Goal: Information Seeking & Learning: Learn about a topic

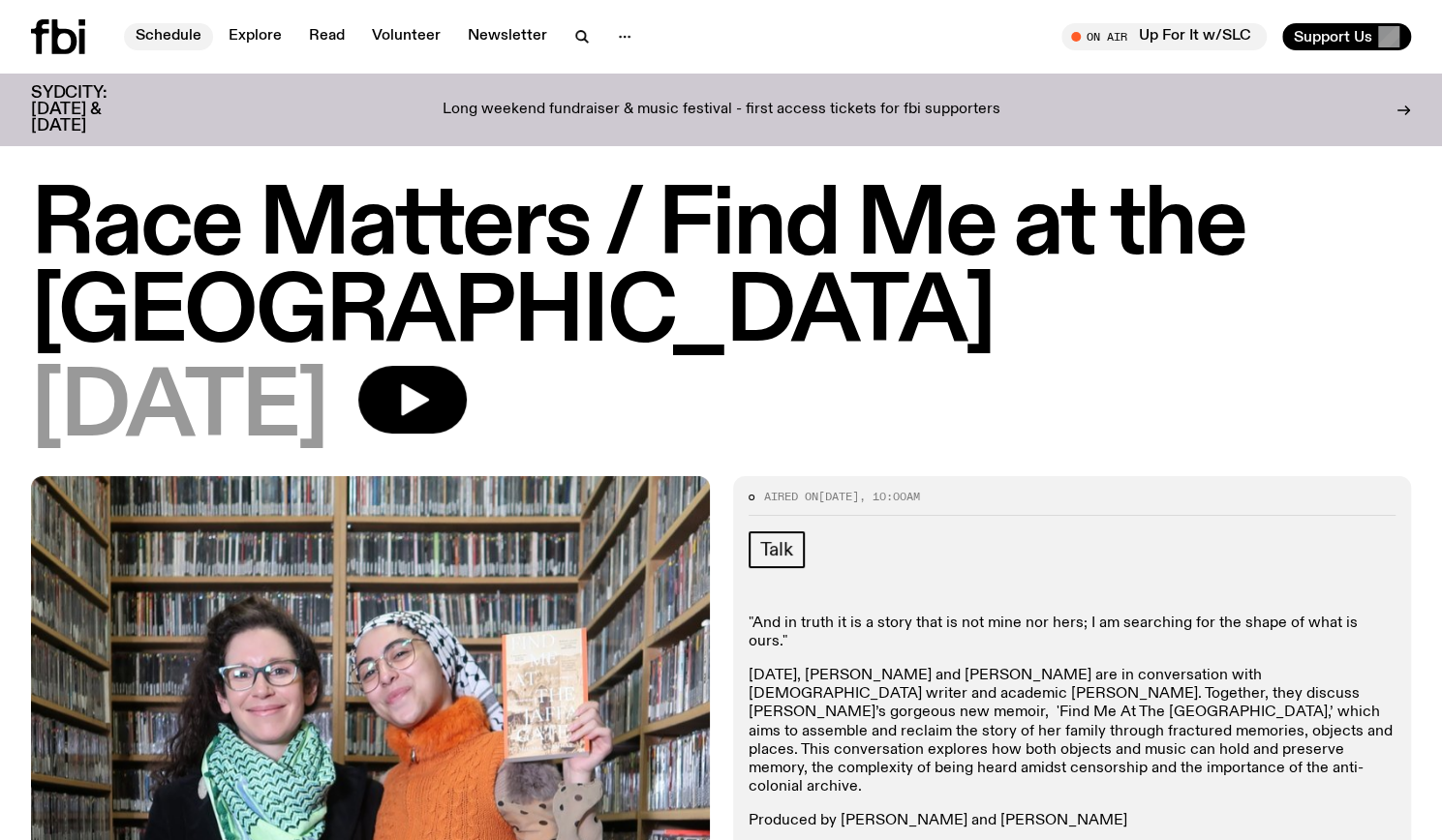
click at [156, 23] on link "Schedule" at bounding box center [169, 36] width 89 height 27
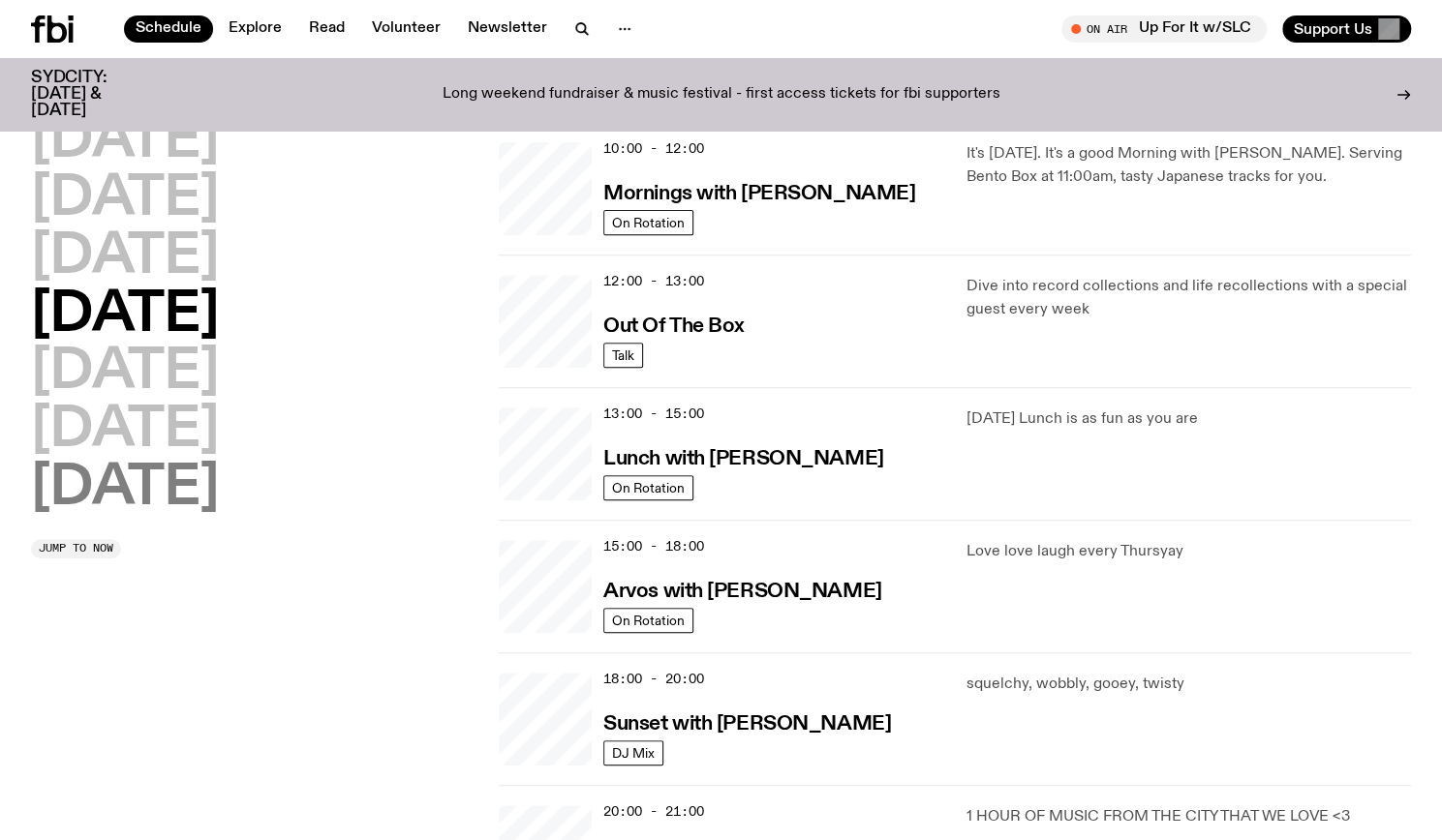
click at [177, 490] on h2 "Sunday" at bounding box center [124, 489] width 188 height 55
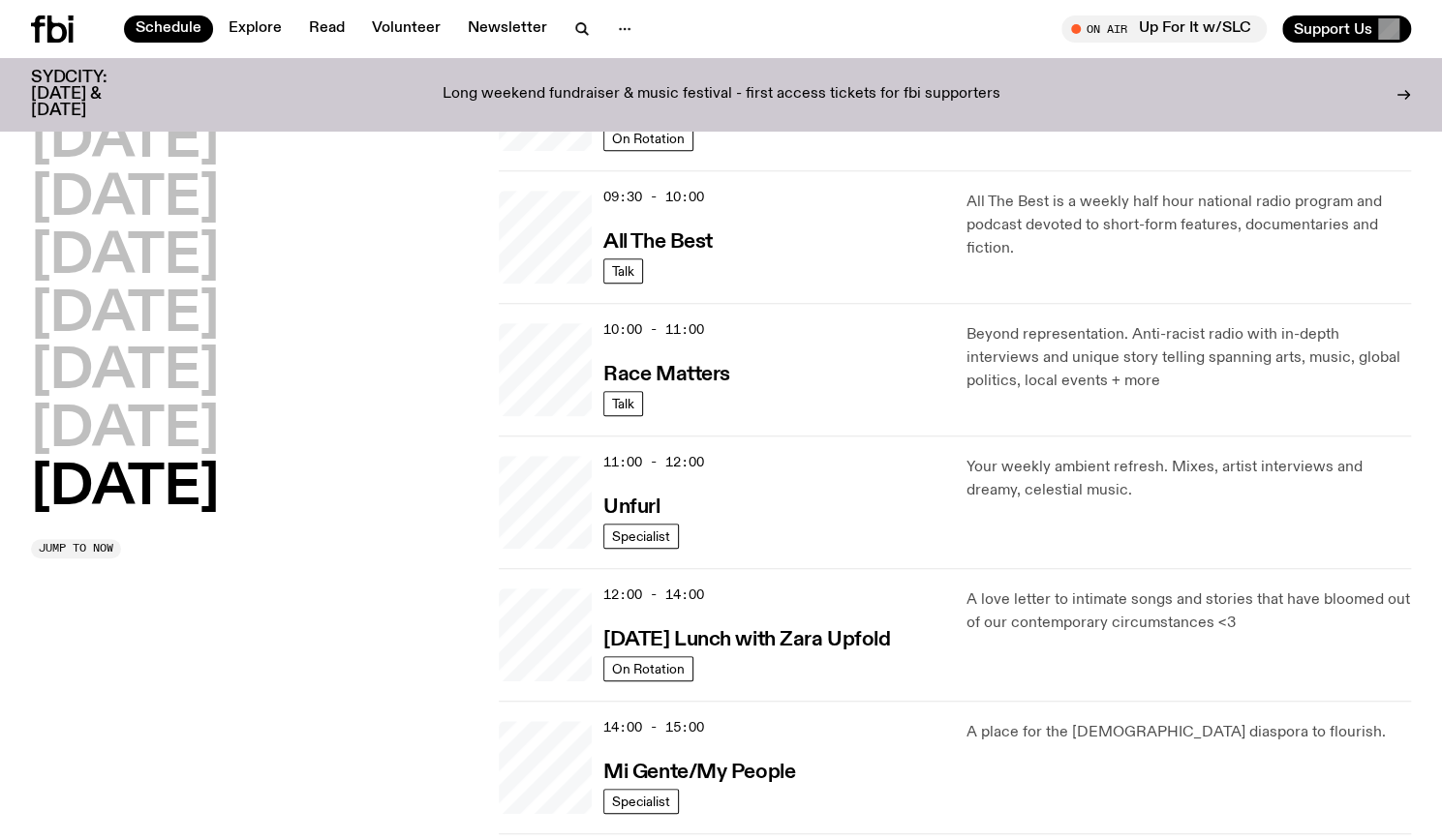
scroll to position [398, 0]
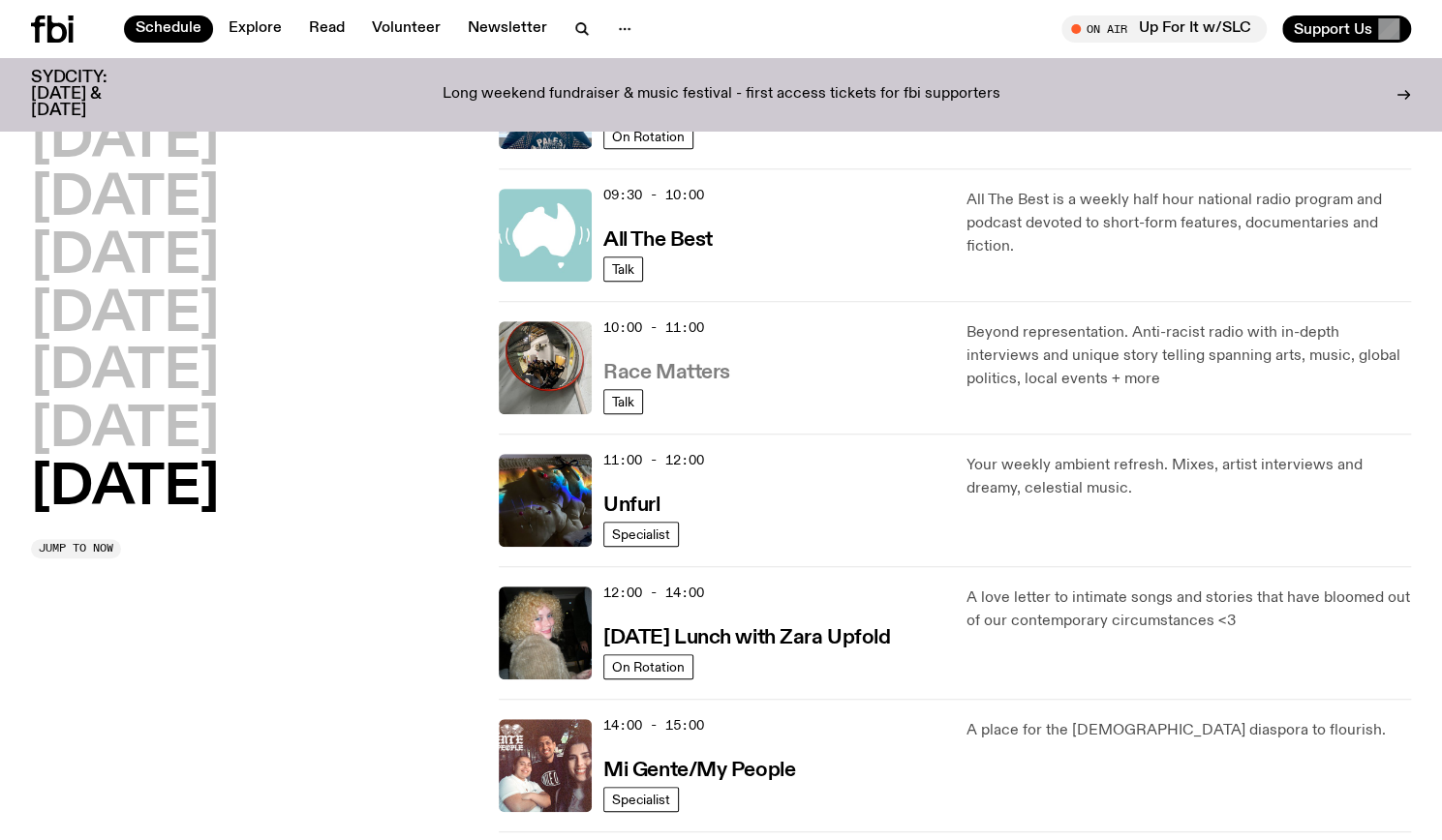
click at [666, 366] on h3 "Race Matters" at bounding box center [666, 373] width 127 height 20
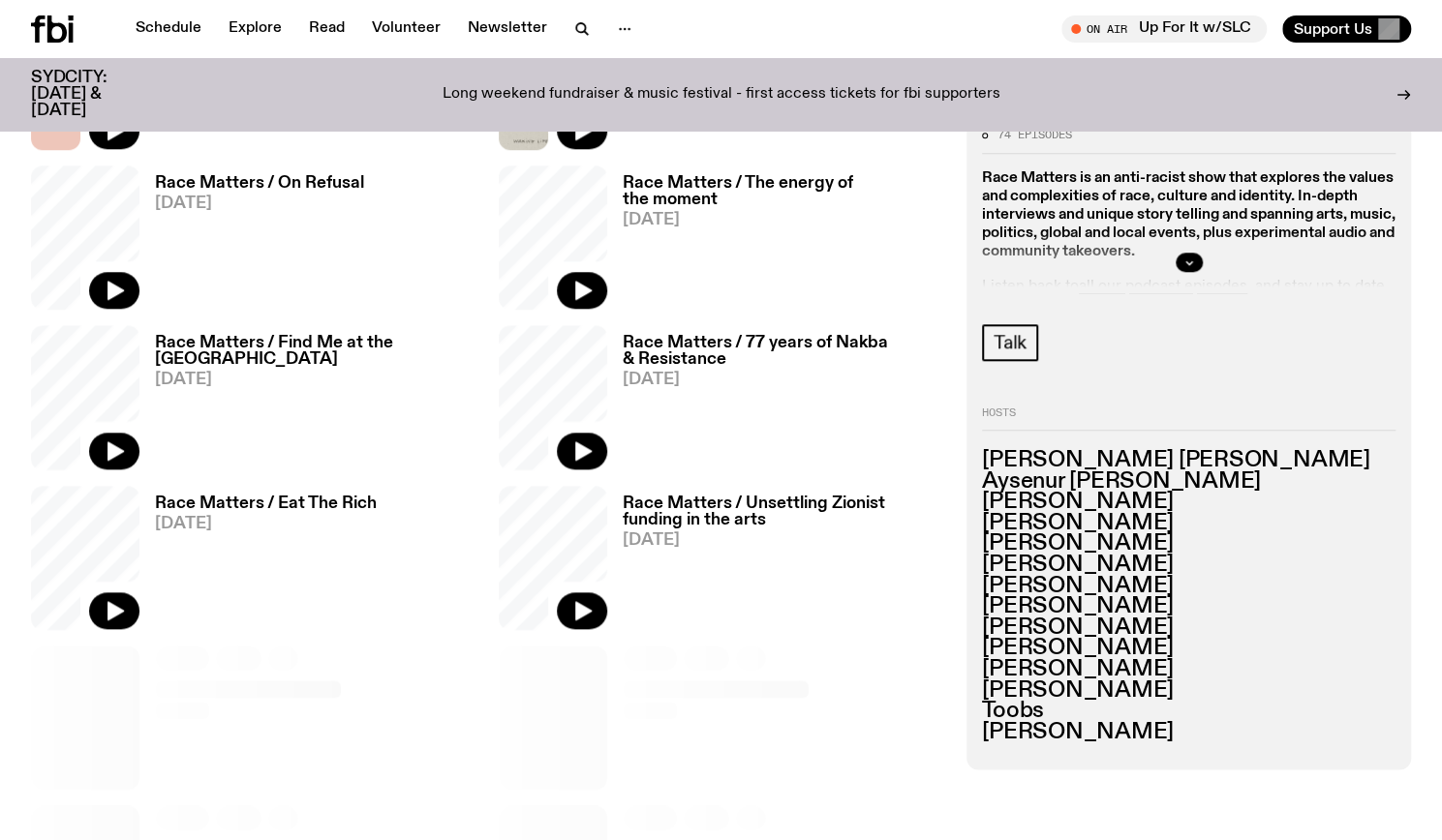
scroll to position [1003, 0]
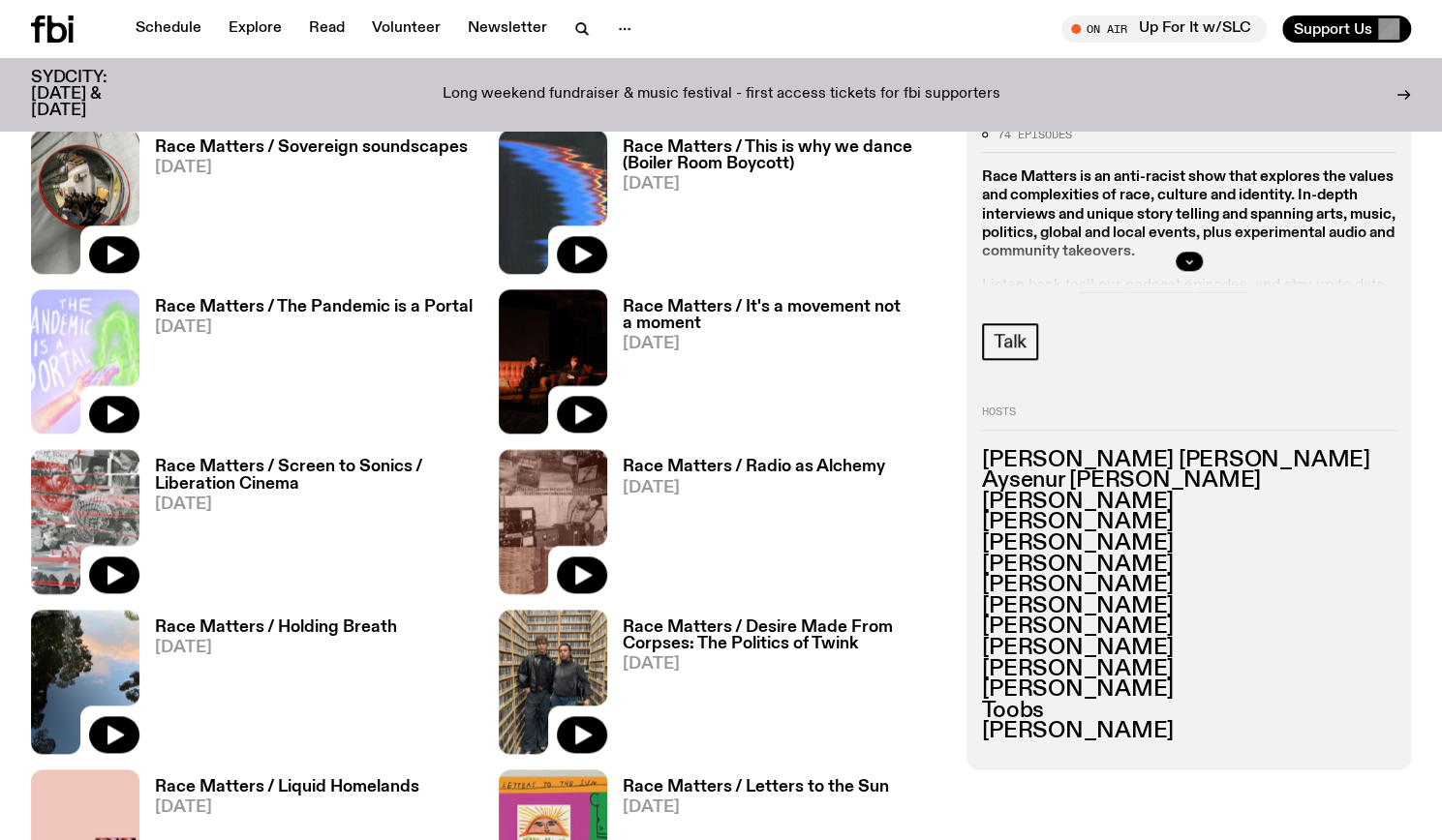
click at [437, 141] on h3 "Race Matters / Sovereign soundscapes" at bounding box center [311, 147] width 313 height 17
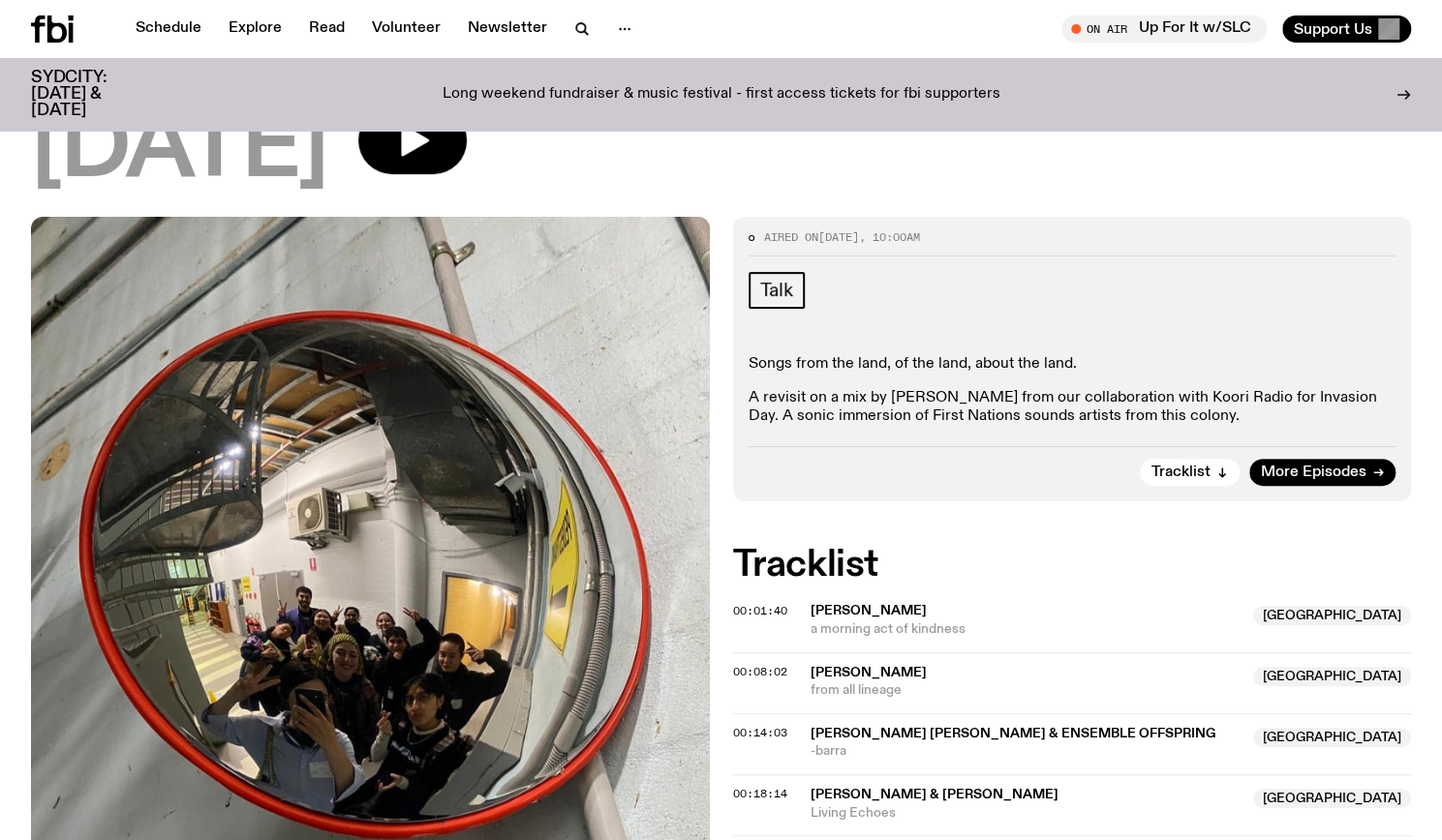
scroll to position [245, 0]
click at [1135, 380] on div "Songs from the land, of the land, about the land. A revisit on a mix by Shareek…" at bounding box center [1073, 390] width 648 height 71
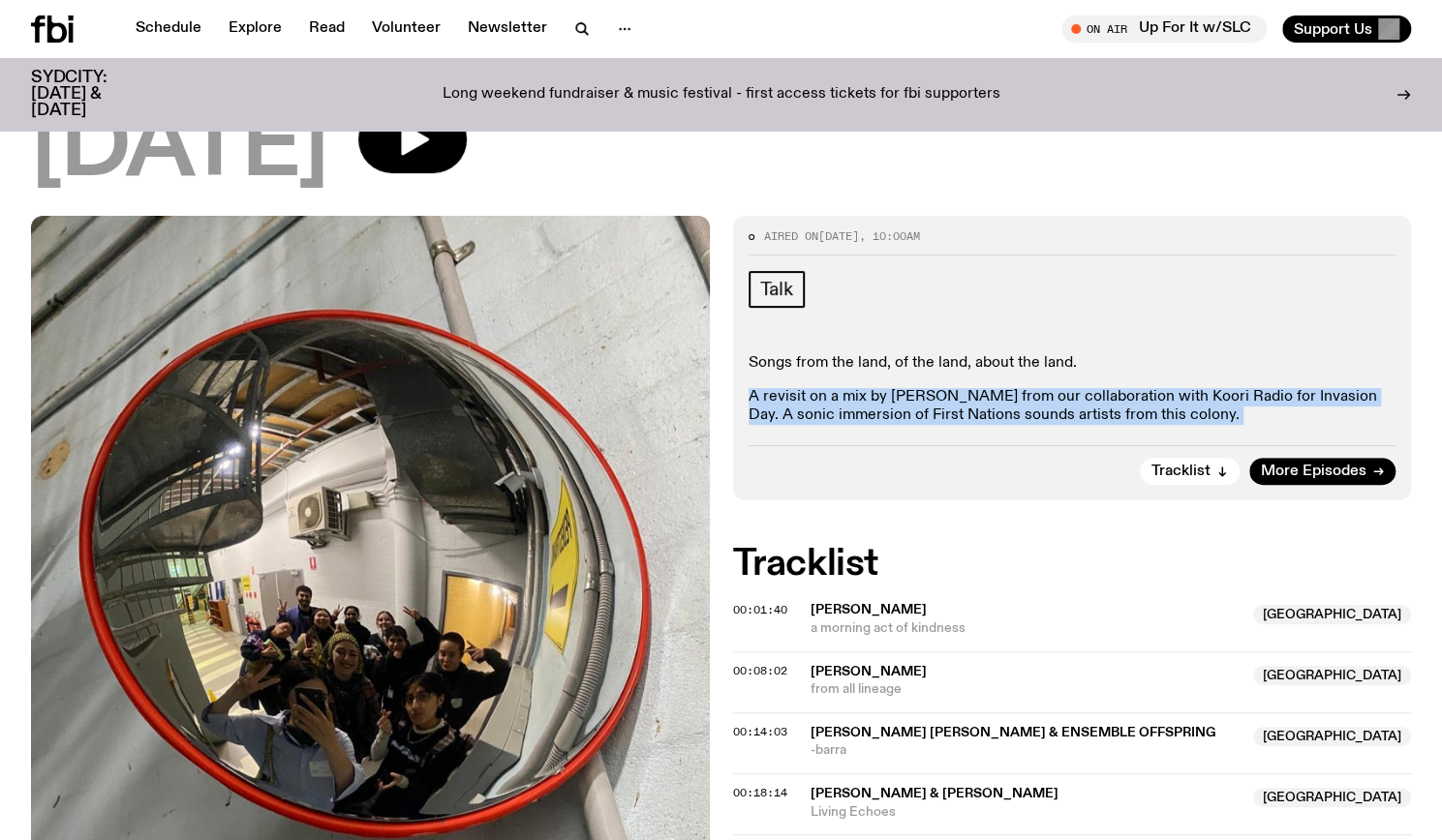
click at [1135, 380] on div "Songs from the land, of the land, about the land. A revisit on a mix by Shareek…" at bounding box center [1073, 390] width 648 height 71
click at [1138, 388] on p "A revisit on a mix by Shareeka Helaluddin from our collaboration with Koori Rad…" at bounding box center [1073, 406] width 648 height 37
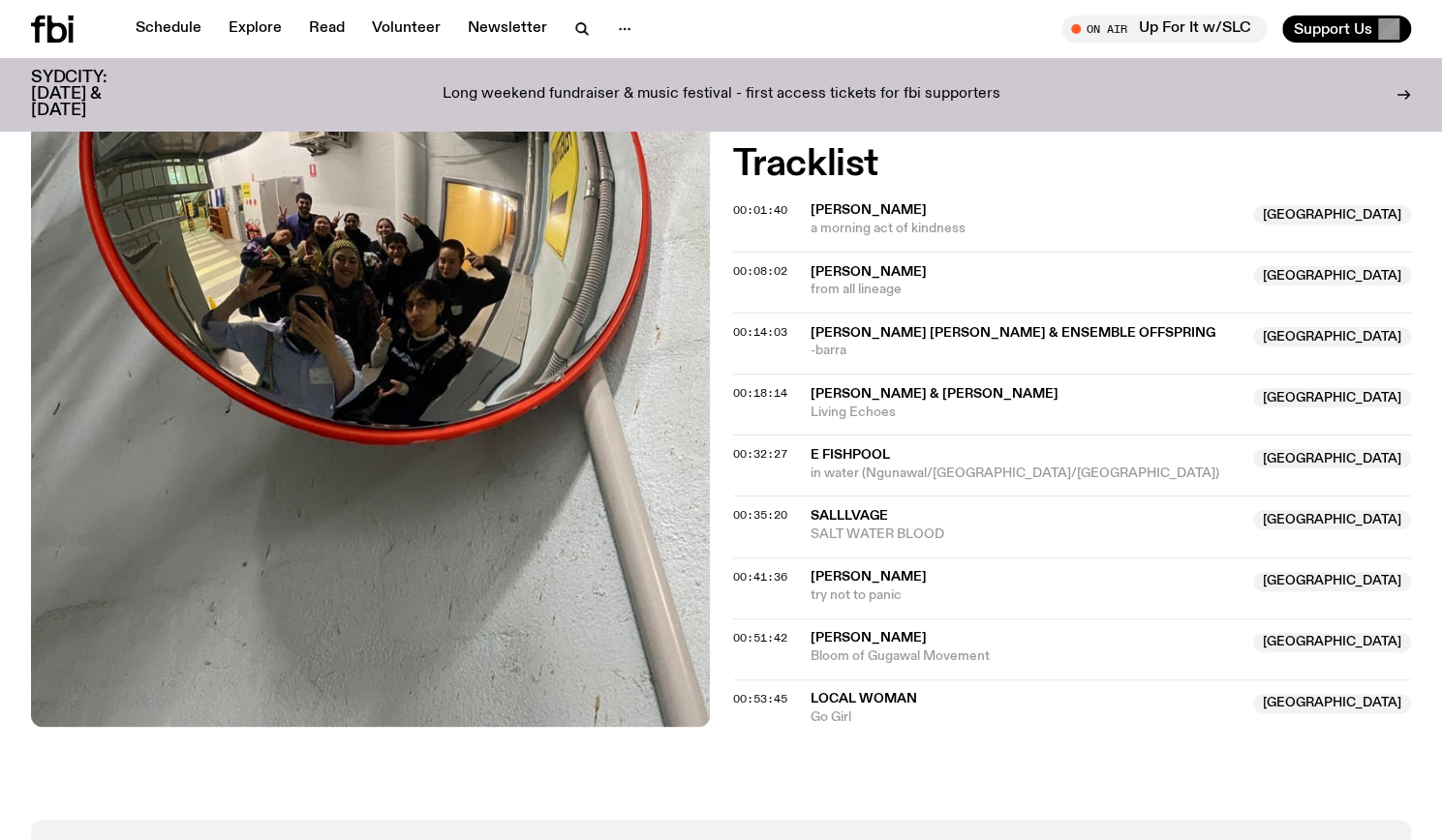
scroll to position [645, 0]
